Goal: Obtain resource: Obtain resource

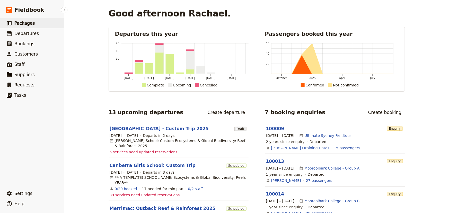
click at [31, 24] on span "Packages" at bounding box center [24, 23] width 20 height 5
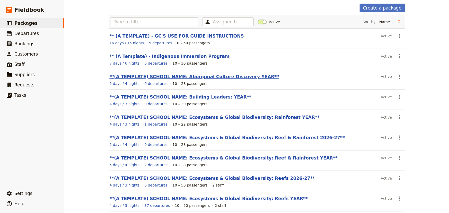
scroll to position [39, 0]
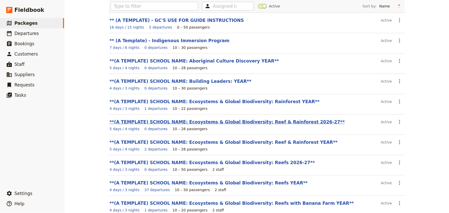
click at [258, 121] on link "**(A TEMPLATE) SCHOOL NAME: Ecosystems & Global Biodiversity: Reef & Rainforest…" at bounding box center [227, 121] width 235 height 5
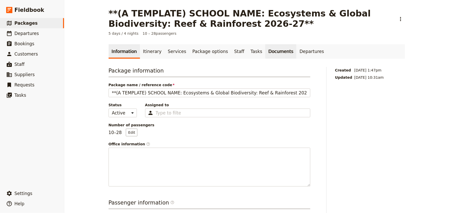
click at [265, 55] on link "Documents" at bounding box center [280, 51] width 31 height 14
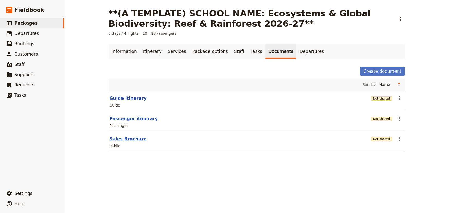
click at [119, 136] on button "Sales Brochure" at bounding box center [128, 139] width 37 height 6
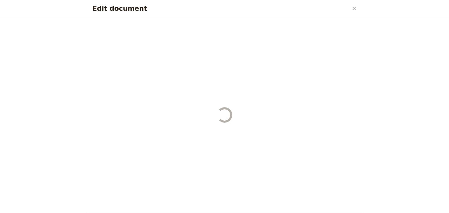
select select "LARGE"
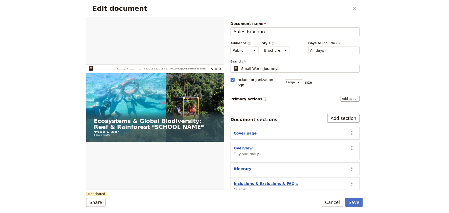
click at [253, 181] on button "Inclusions & Exclusions & FAQ's" at bounding box center [266, 183] width 64 height 5
select select "CUSTOM"
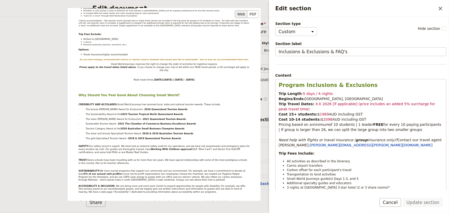
scroll to position [178, 0]
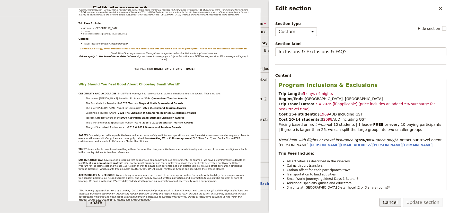
click at [386, 201] on button "Cancel" at bounding box center [391, 202] width 22 height 9
